Goal: Information Seeking & Learning: Learn about a topic

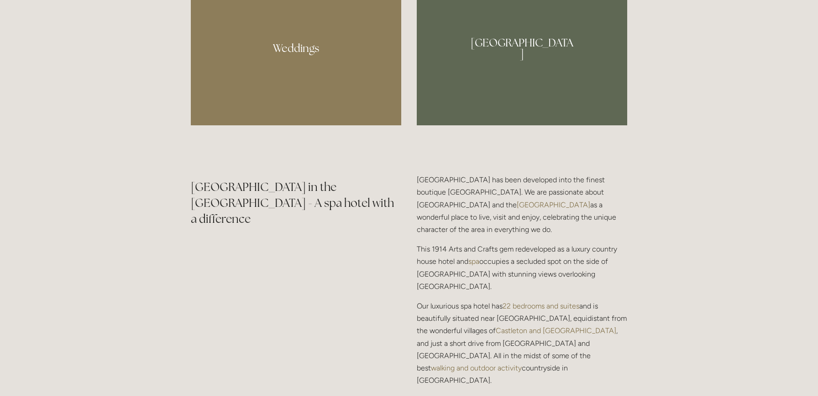
scroll to position [991, 0]
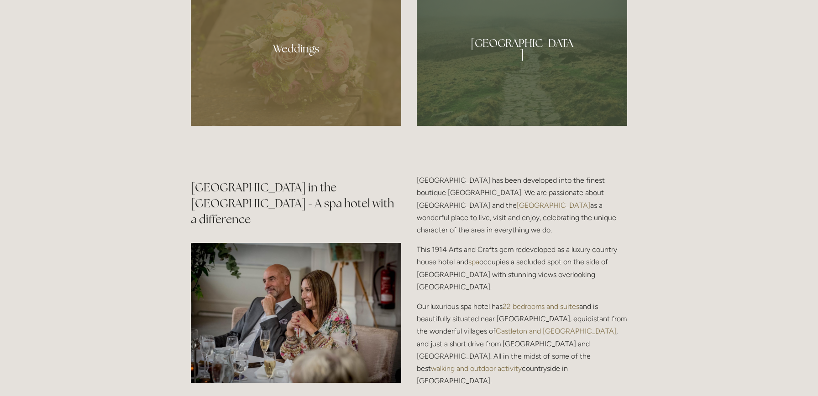
click at [299, 54] on div at bounding box center [296, 45] width 210 height 161
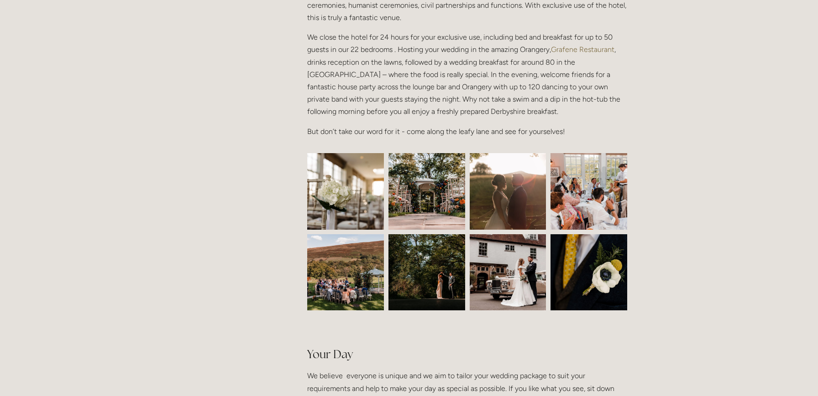
scroll to position [313, 0]
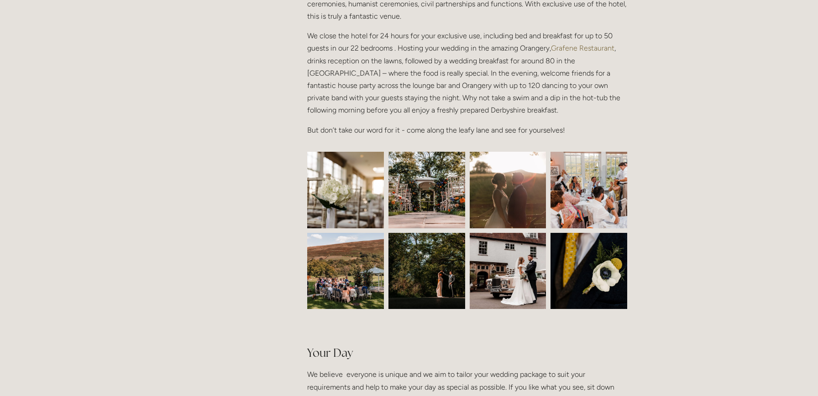
click at [363, 178] on img at bounding box center [345, 190] width 115 height 77
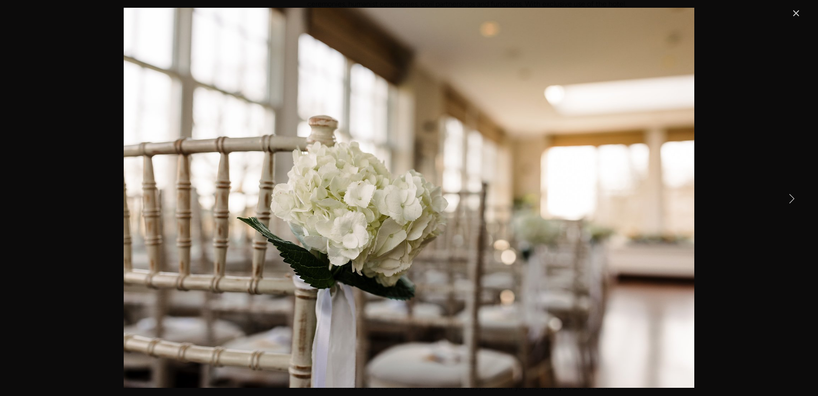
click at [797, 14] on link "Close" at bounding box center [795, 13] width 11 height 11
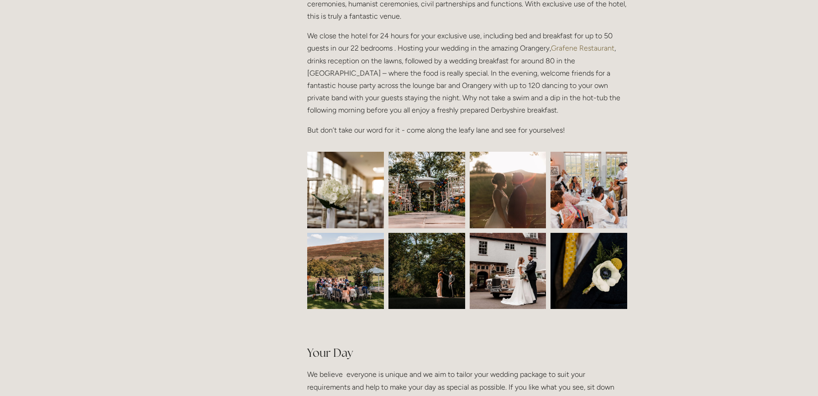
click at [434, 188] on img at bounding box center [426, 190] width 115 height 77
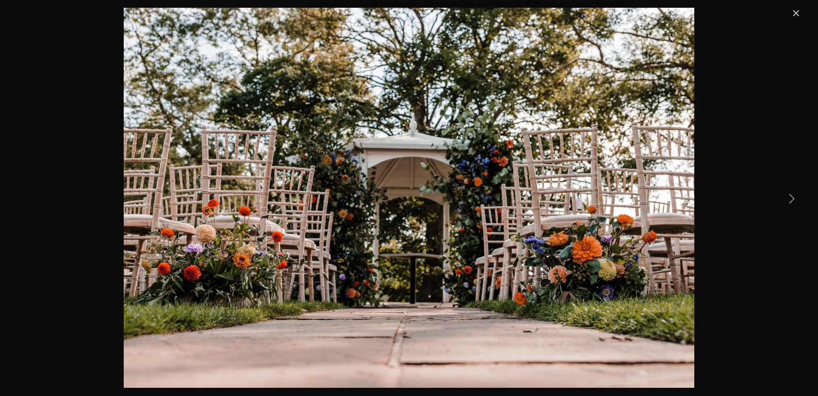
click at [792, 199] on link "Next Item" at bounding box center [791, 198] width 20 height 20
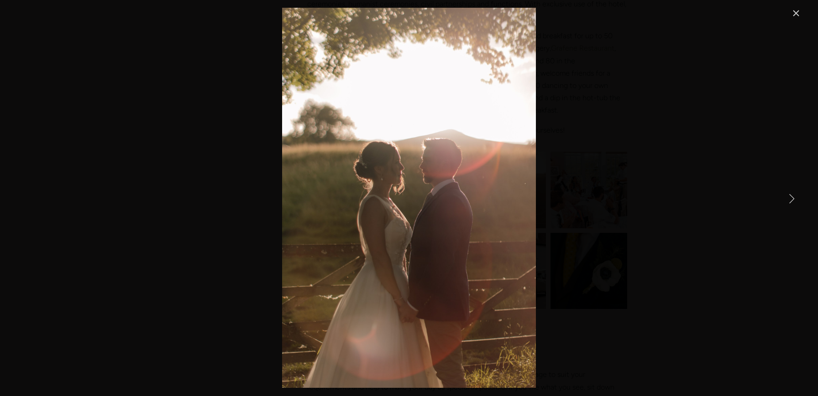
click at [792, 199] on link "Next Item" at bounding box center [791, 198] width 20 height 20
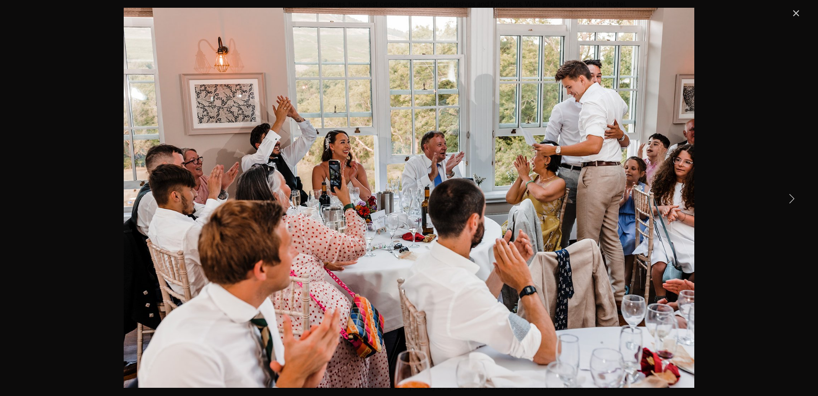
click at [792, 199] on link "Next Item" at bounding box center [791, 198] width 20 height 20
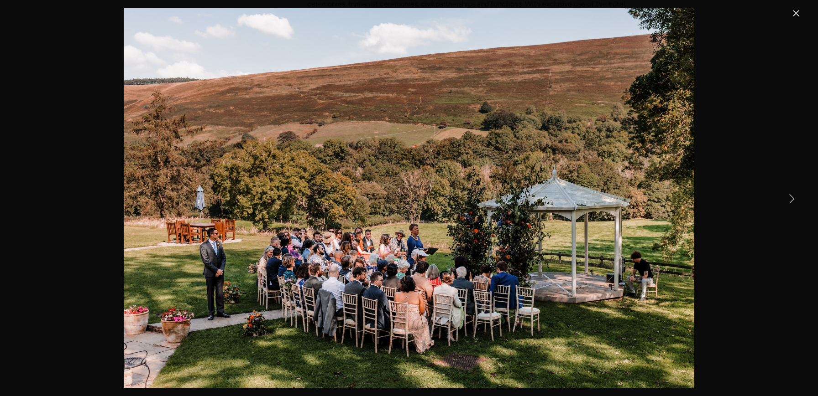
click at [792, 199] on link "Next Item" at bounding box center [791, 198] width 20 height 20
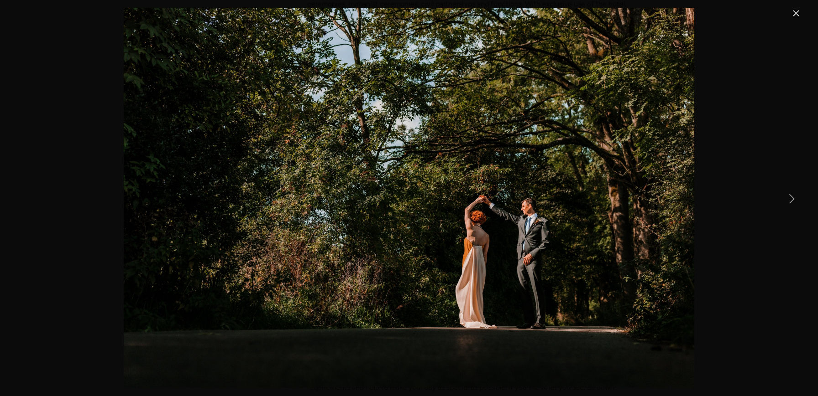
click at [792, 199] on link "Next Item" at bounding box center [791, 198] width 20 height 20
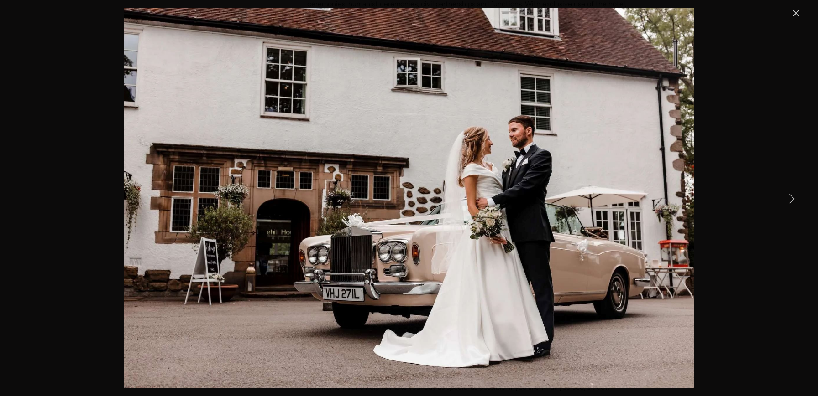
click at [792, 199] on link "Next Item" at bounding box center [791, 198] width 20 height 20
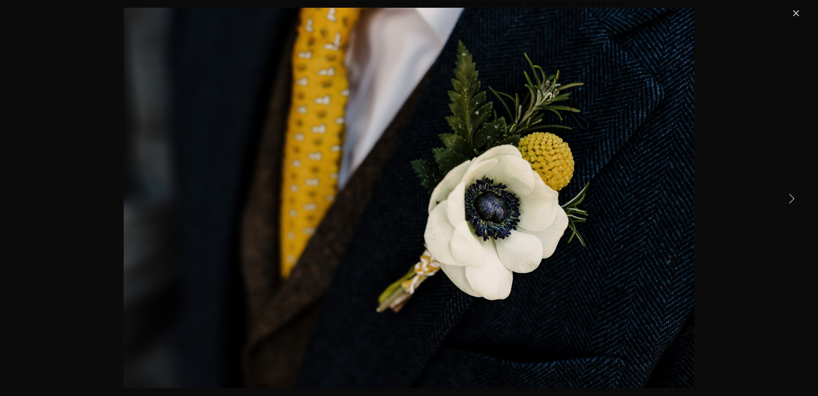
click at [792, 198] on link "Next Item" at bounding box center [791, 198] width 20 height 20
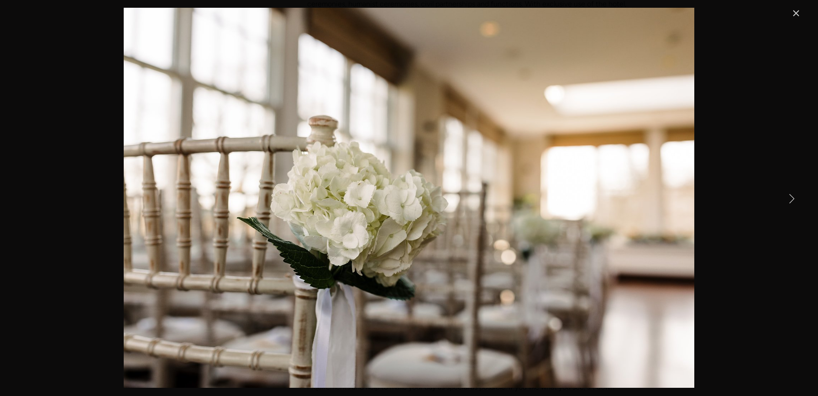
click at [794, 195] on link "Next Item" at bounding box center [791, 198] width 20 height 20
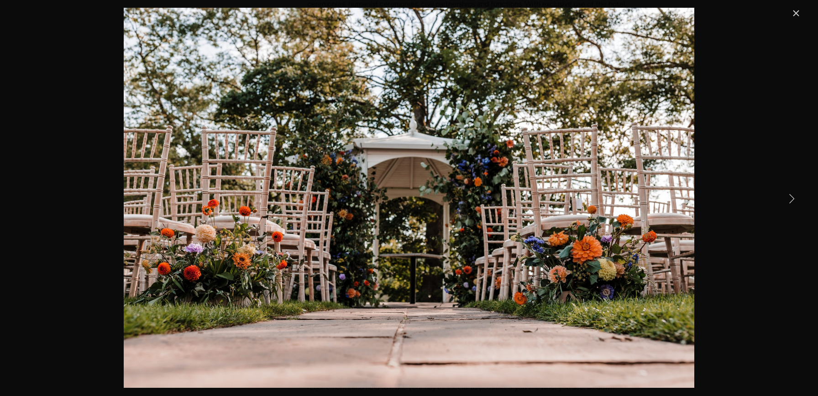
click at [794, 195] on link "Next Item" at bounding box center [791, 198] width 20 height 20
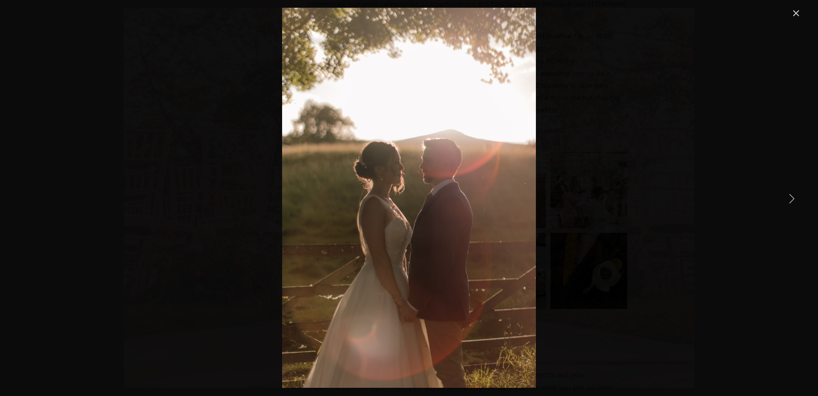
click at [794, 195] on link "Next Item" at bounding box center [791, 198] width 20 height 20
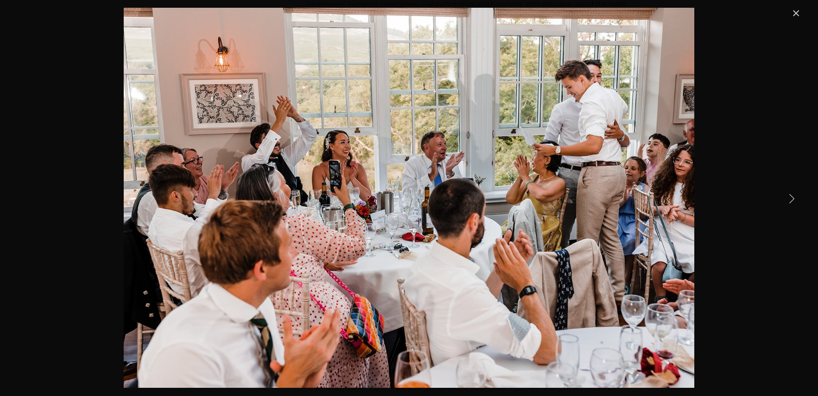
click at [794, 195] on link "Next Item" at bounding box center [791, 198] width 20 height 20
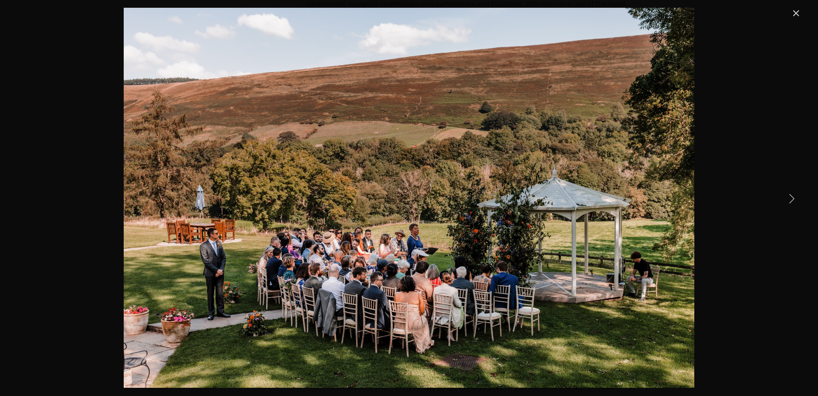
click at [792, 198] on link "Next Item" at bounding box center [791, 198] width 20 height 20
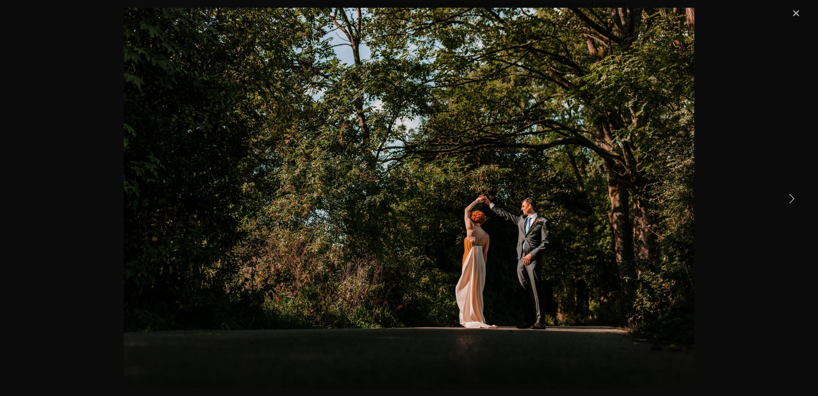
click at [792, 198] on link "Next Item" at bounding box center [791, 198] width 20 height 20
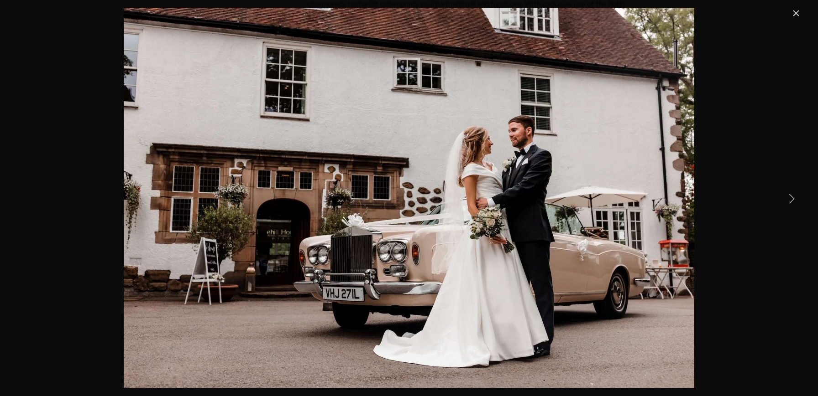
click at [792, 198] on link "Next Item" at bounding box center [791, 198] width 20 height 20
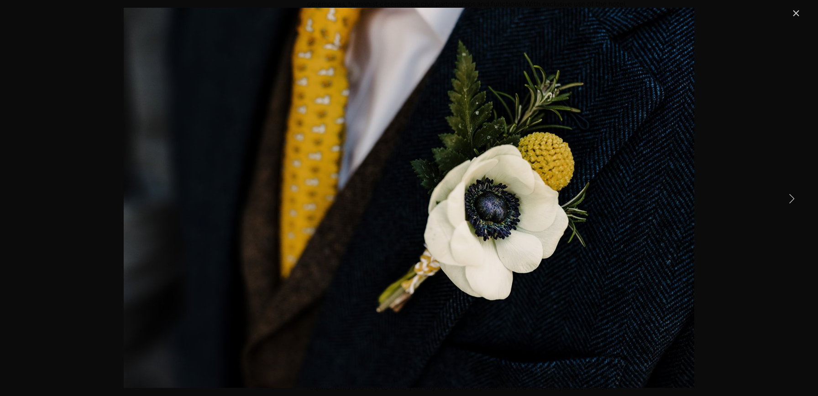
click at [792, 198] on link "Next Item" at bounding box center [791, 198] width 20 height 20
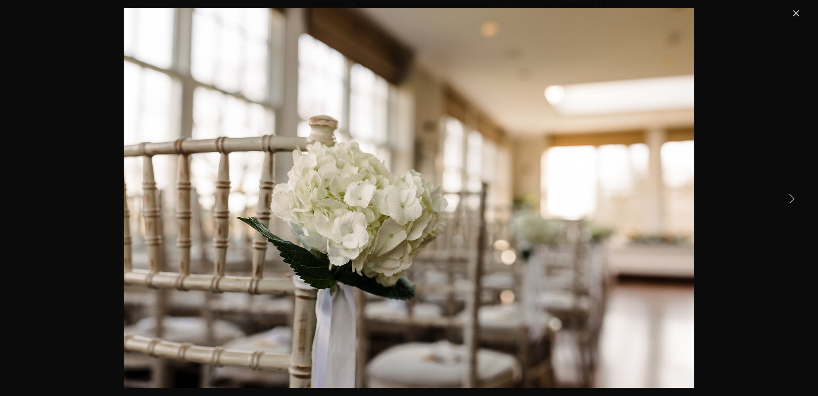
click at [792, 198] on link "Next Item" at bounding box center [791, 198] width 20 height 20
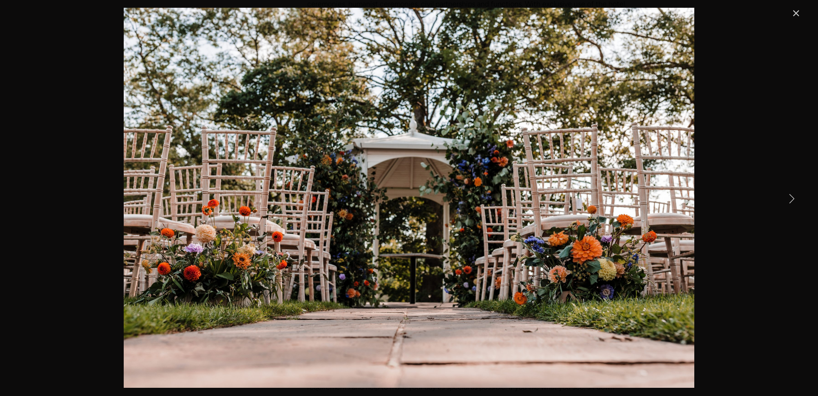
click at [792, 198] on link "Next Item" at bounding box center [791, 198] width 20 height 20
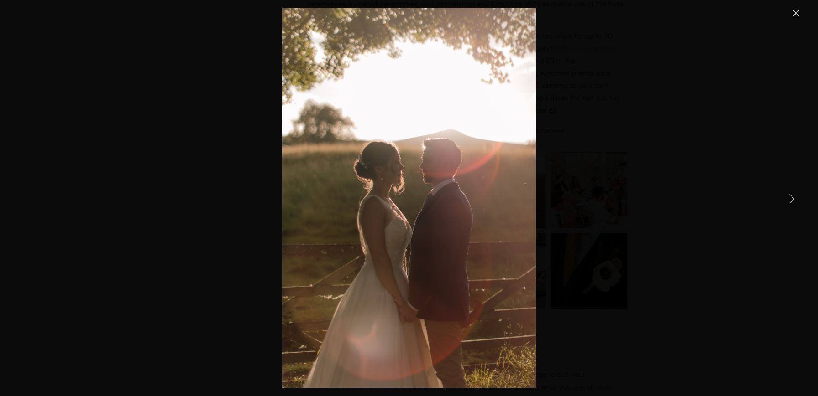
click at [794, 12] on link "Close" at bounding box center [795, 13] width 11 height 11
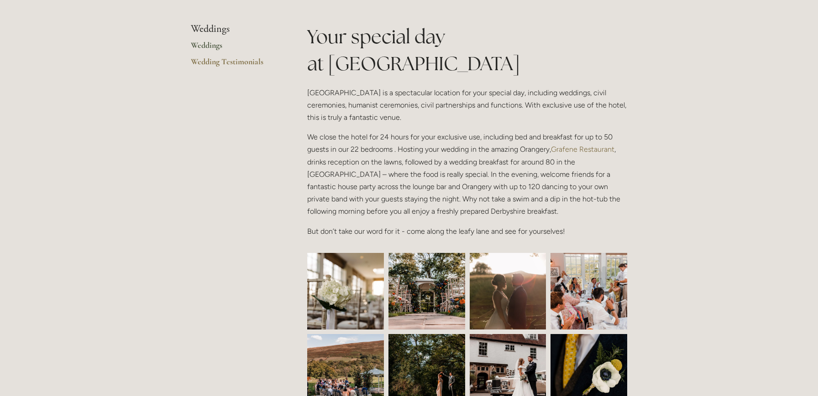
scroll to position [212, 0]
drag, startPoint x: 548, startPoint y: 162, endPoint x: 556, endPoint y: 162, distance: 8.2
click at [556, 162] on p "We close the hotel for 24 hours for your exclusive use, including bed and break…" at bounding box center [467, 174] width 320 height 87
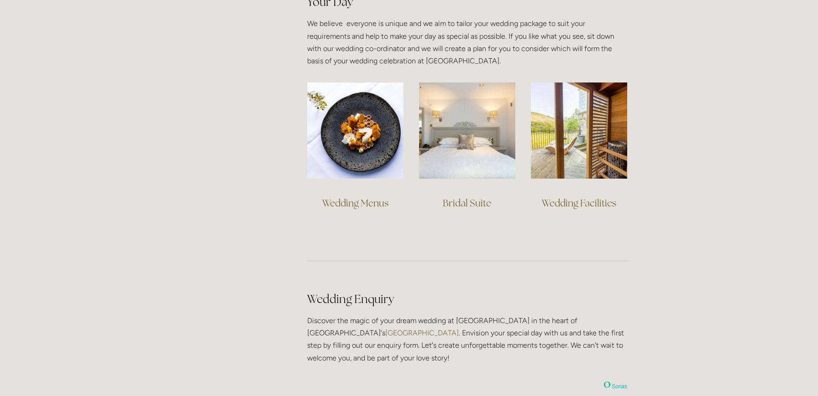
scroll to position [648, 0]
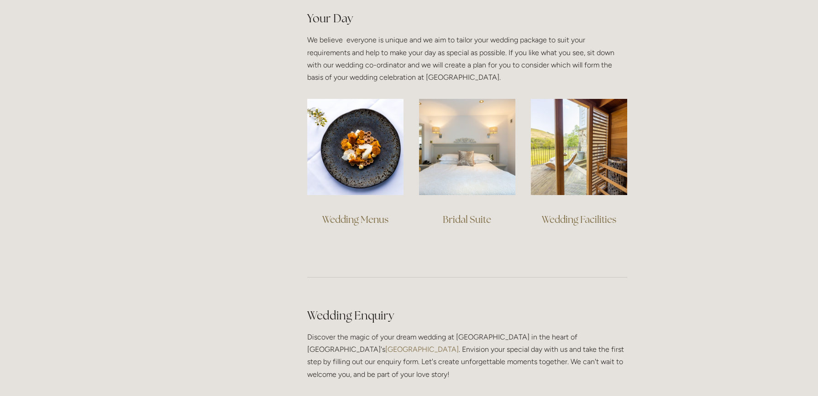
click at [576, 218] on link "Wedding Facilities" at bounding box center [579, 220] width 74 height 12
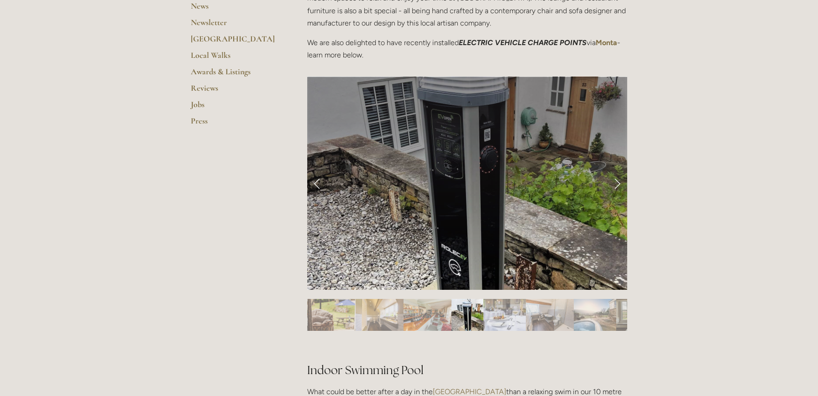
scroll to position [313, 0]
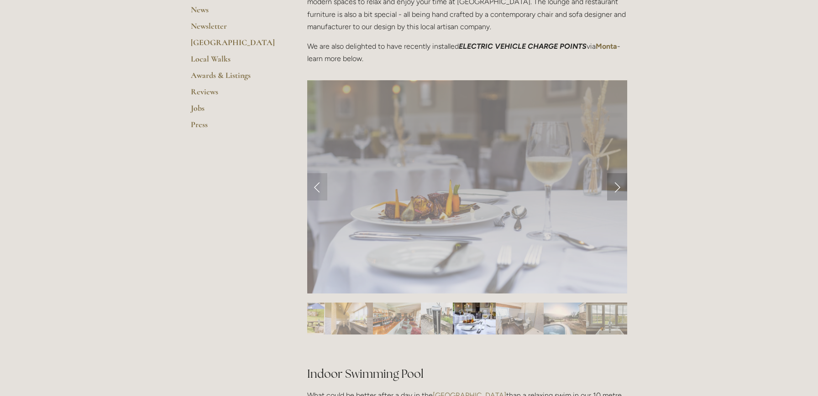
click at [617, 186] on link "Next Slide" at bounding box center [617, 186] width 20 height 27
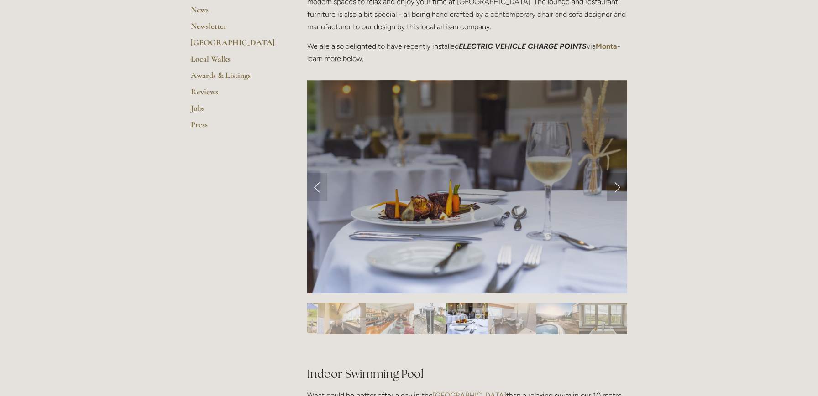
click at [618, 189] on link "Next Slide" at bounding box center [617, 186] width 20 height 27
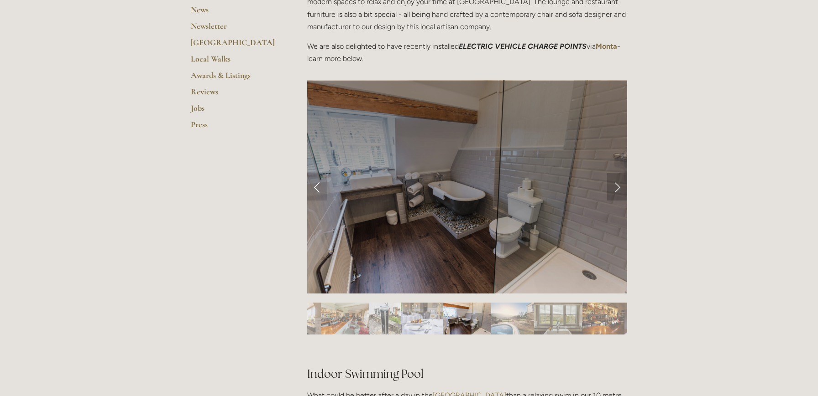
click at [618, 188] on link "Next Slide" at bounding box center [617, 186] width 20 height 27
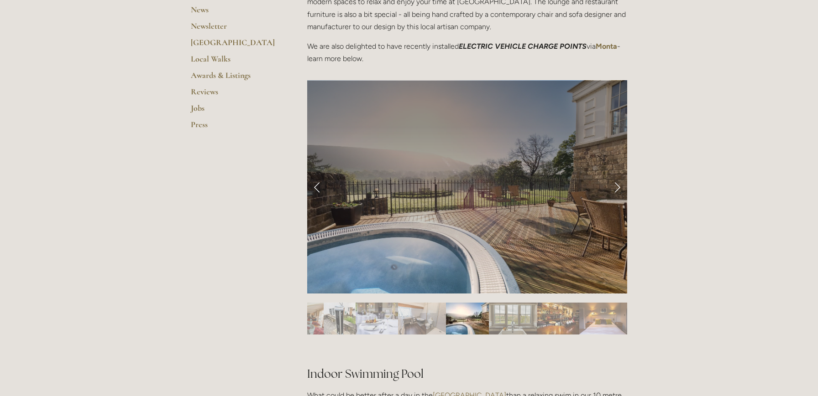
click at [618, 188] on link "Next Slide" at bounding box center [617, 186] width 20 height 27
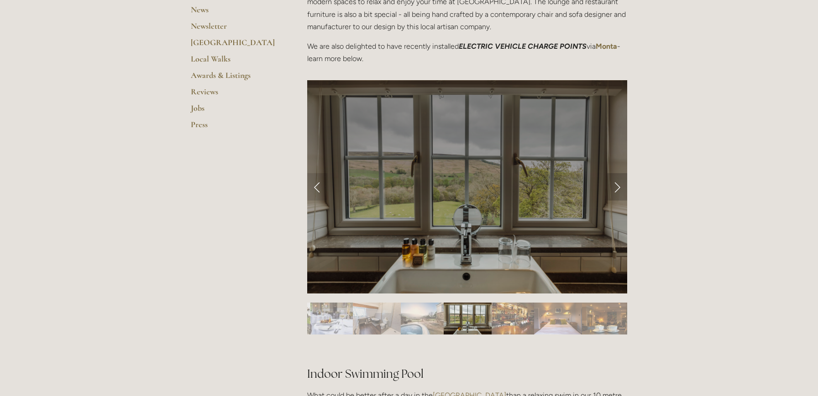
click at [618, 188] on link "Next Slide" at bounding box center [617, 186] width 20 height 27
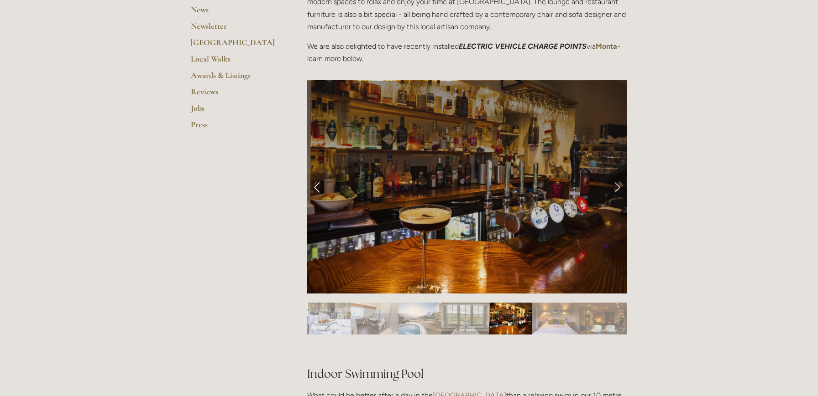
click at [618, 188] on link "Next Slide" at bounding box center [617, 186] width 20 height 27
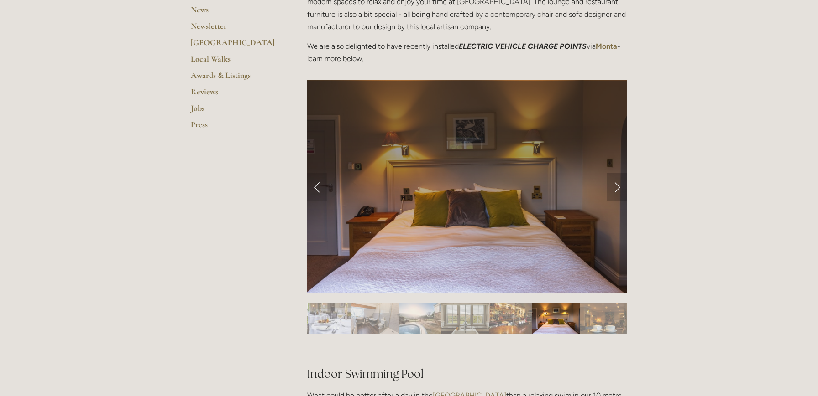
click at [619, 187] on link "Next Slide" at bounding box center [617, 186] width 20 height 27
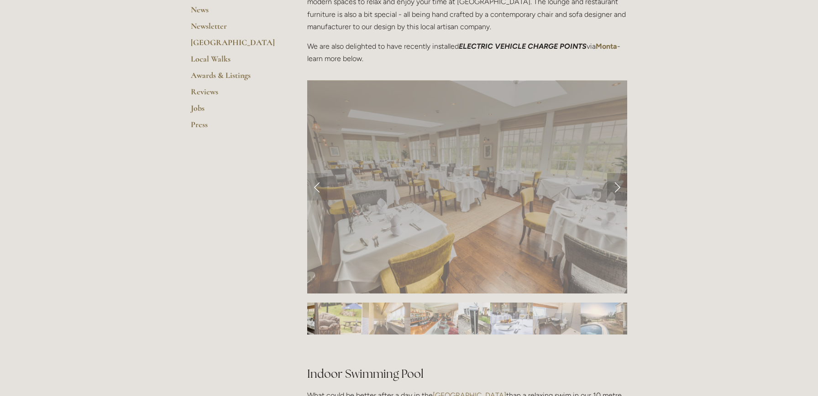
click at [619, 187] on link "Next Slide" at bounding box center [617, 186] width 20 height 27
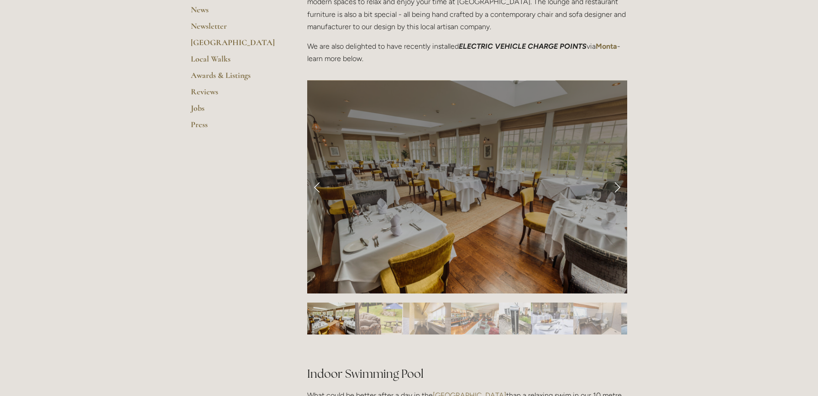
click at [615, 192] on link "Next Slide" at bounding box center [617, 186] width 20 height 27
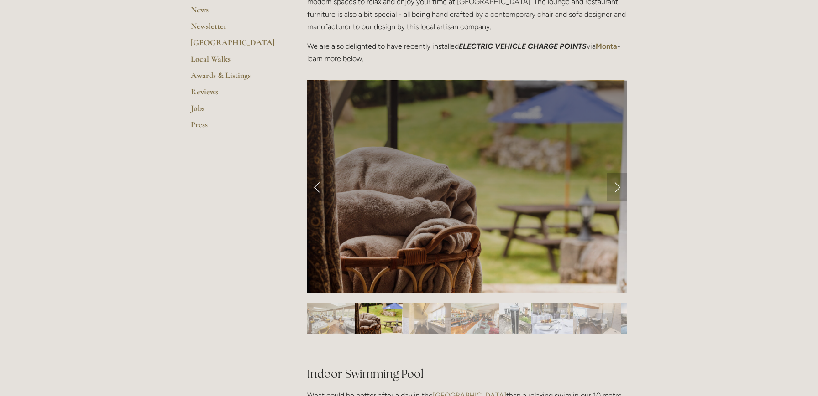
click at [615, 192] on link "Next Slide" at bounding box center [617, 186] width 20 height 27
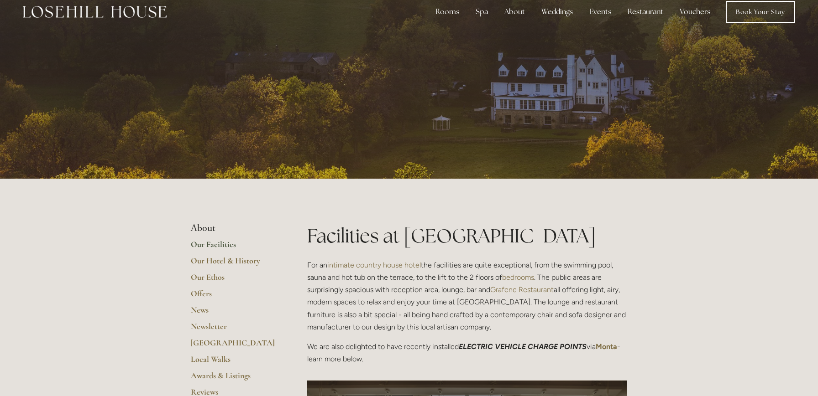
scroll to position [0, 0]
